Goal: Communication & Community: Answer question/provide support

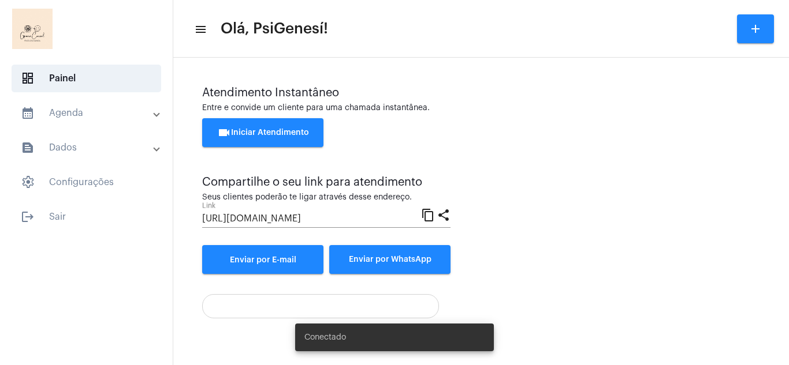
click at [293, 126] on button "videocam Iniciar Atendimento" at bounding box center [262, 132] width 121 height 29
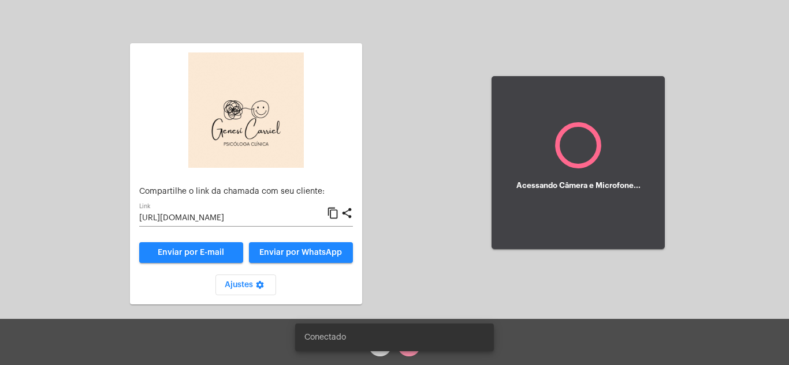
click at [294, 263] on button "Enviar por WhatsApp" at bounding box center [301, 252] width 104 height 21
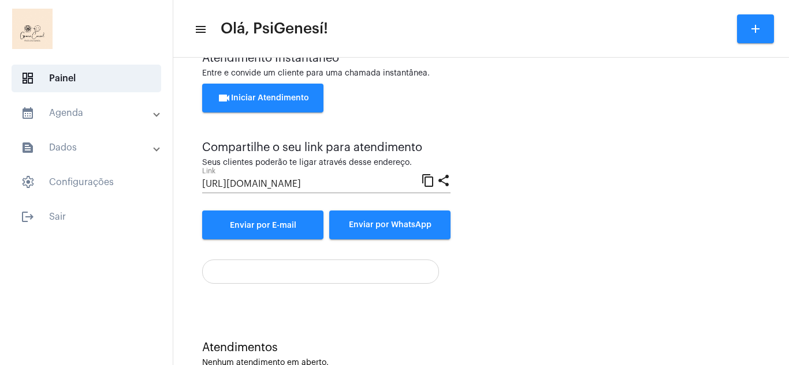
scroll to position [66, 0]
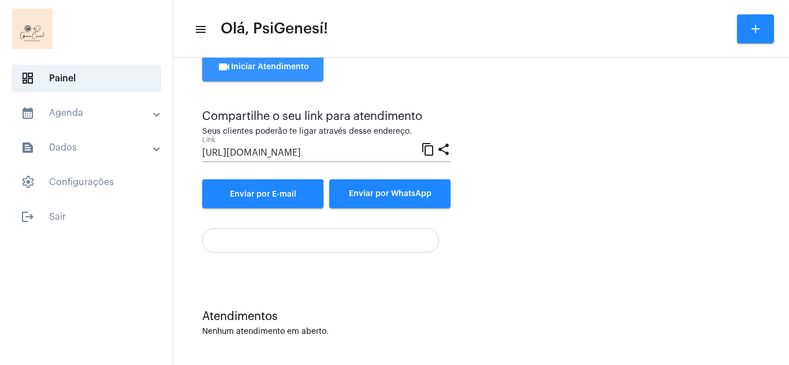
click at [279, 71] on button "videocam Iniciar Atendimento" at bounding box center [262, 67] width 121 height 29
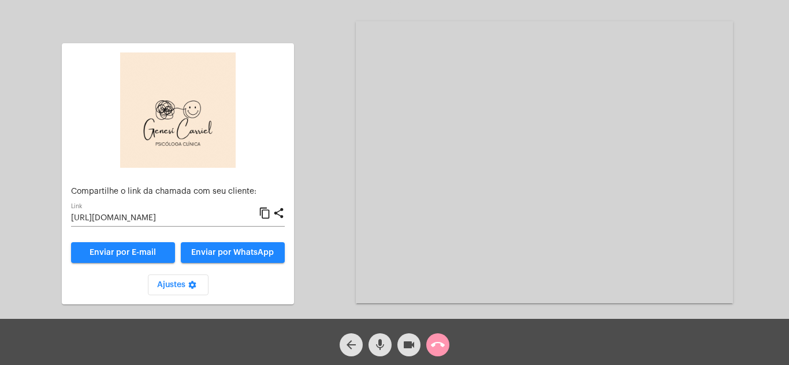
click at [312, 250] on div "Aguardando cliente acessar a chamada Ajustes settings Compartilhe o link da cha…" at bounding box center [394, 161] width 786 height 319
click at [245, 252] on span "Enviar por WhatsApp" at bounding box center [233, 253] width 83 height 8
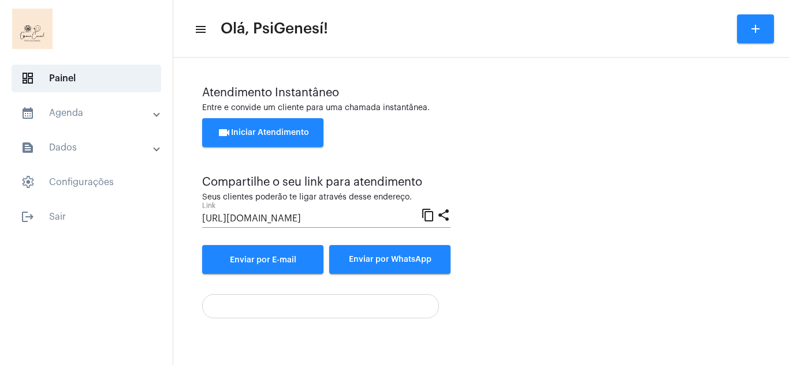
click at [277, 134] on span "videocam Iniciar Atendimento" at bounding box center [263, 133] width 92 height 8
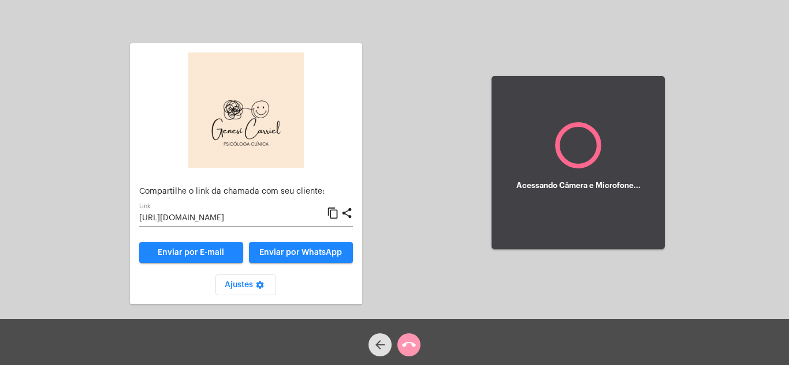
click at [289, 256] on span "Enviar por WhatsApp" at bounding box center [300, 253] width 83 height 8
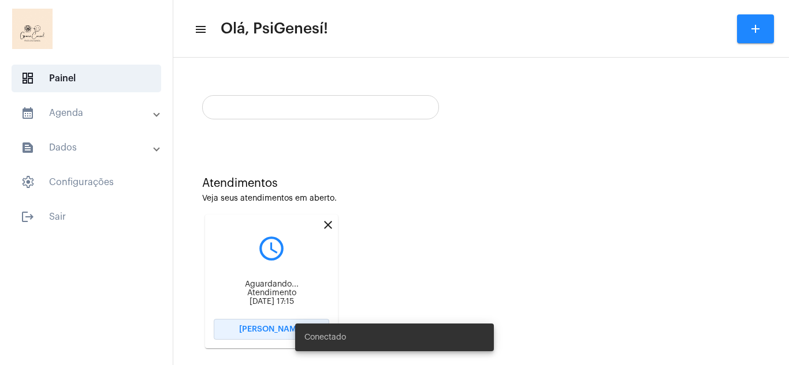
click at [268, 326] on span "[PERSON_NAME]" at bounding box center [271, 330] width 65 height 8
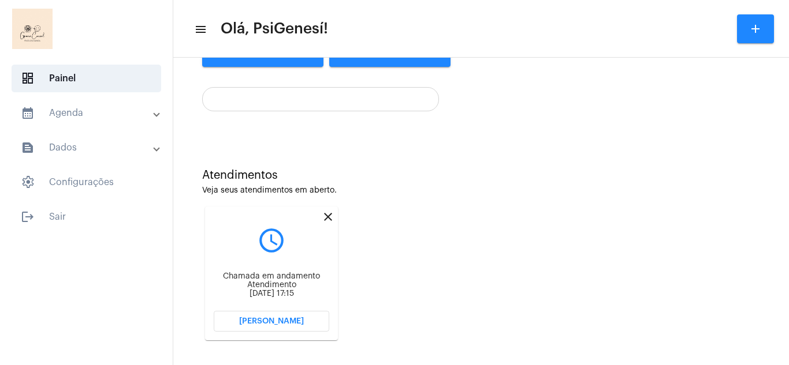
scroll to position [214, 0]
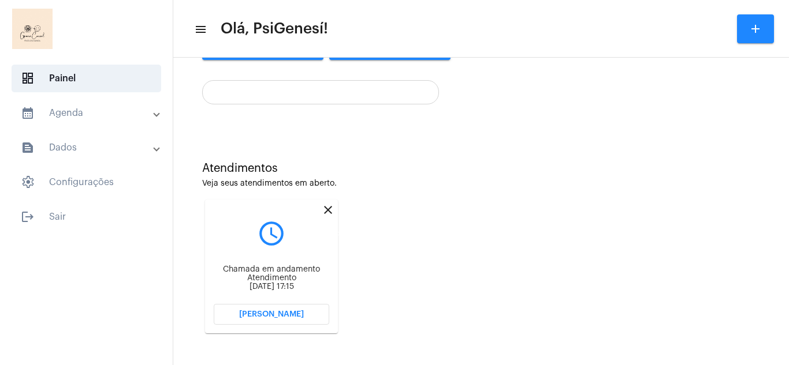
click at [328, 212] on mat-icon "close" at bounding box center [328, 210] width 14 height 14
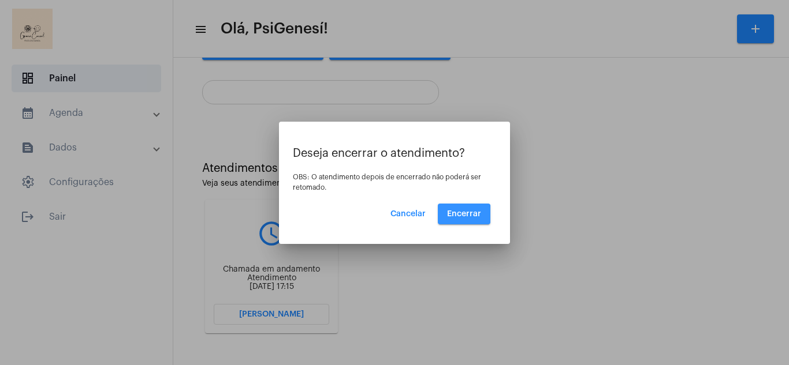
click at [453, 215] on span "Encerrar" at bounding box center [464, 214] width 34 height 8
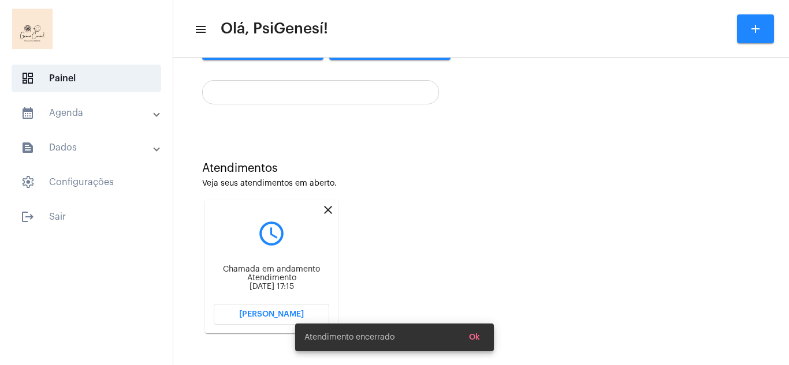
scroll to position [66, 0]
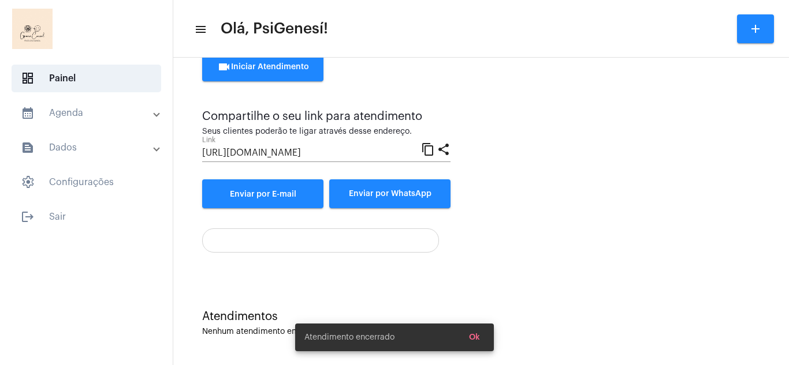
click at [482, 262] on div "Atendimento Instantâneo Entre e convide um cliente para uma chamada instantânea…" at bounding box center [481, 137] width 604 height 278
